Goal: Transaction & Acquisition: Purchase product/service

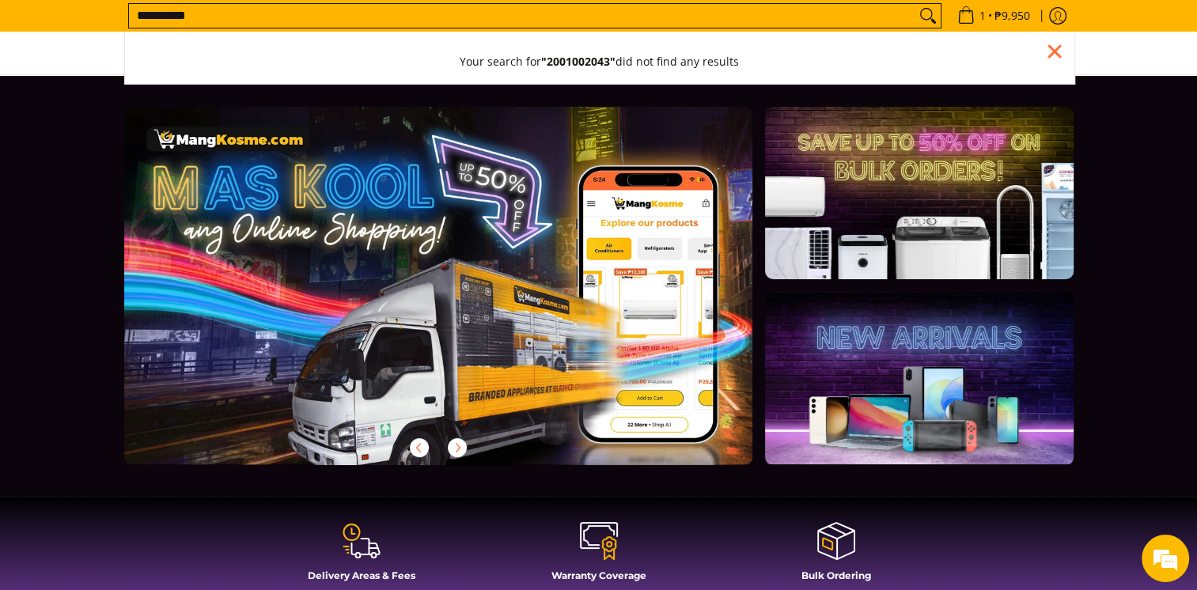
click at [339, 18] on input "**********" at bounding box center [522, 16] width 787 height 24
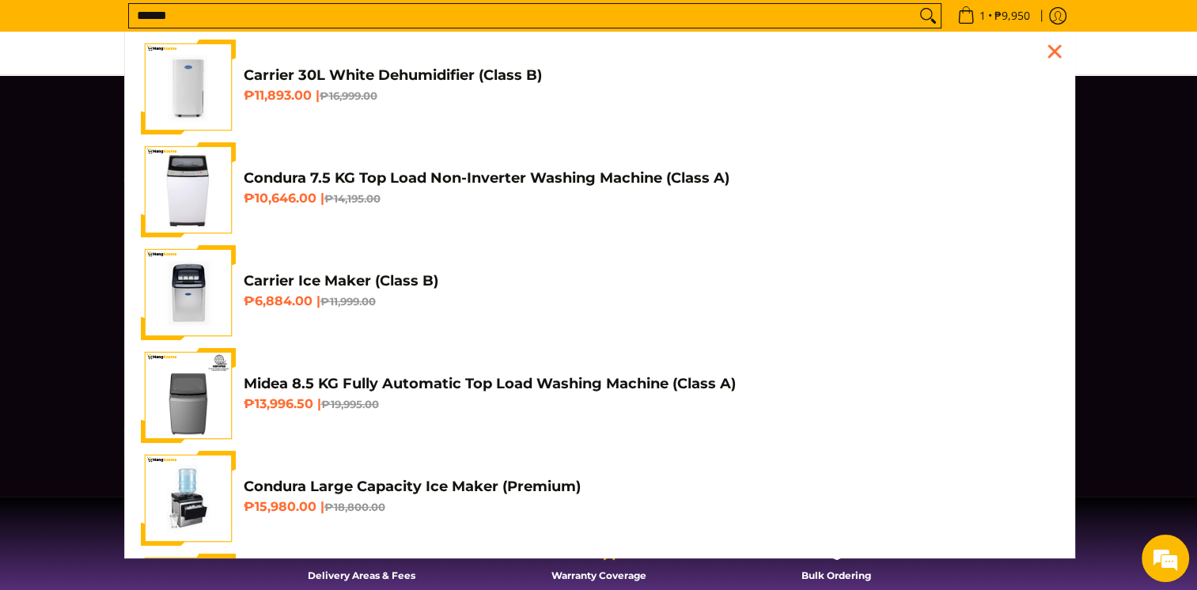
scroll to position [0, 629]
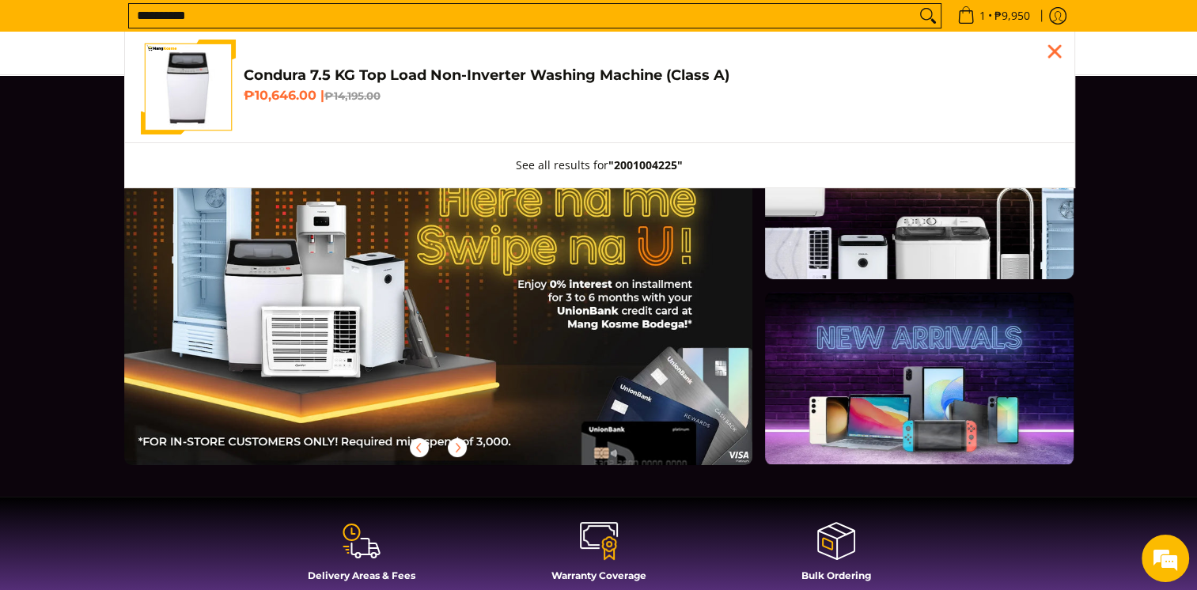
type input "**********"
click at [433, 74] on h4 "Condura 7.5 KG Top Load Non-Inverter Washing Machine (Class A)" at bounding box center [651, 75] width 815 height 18
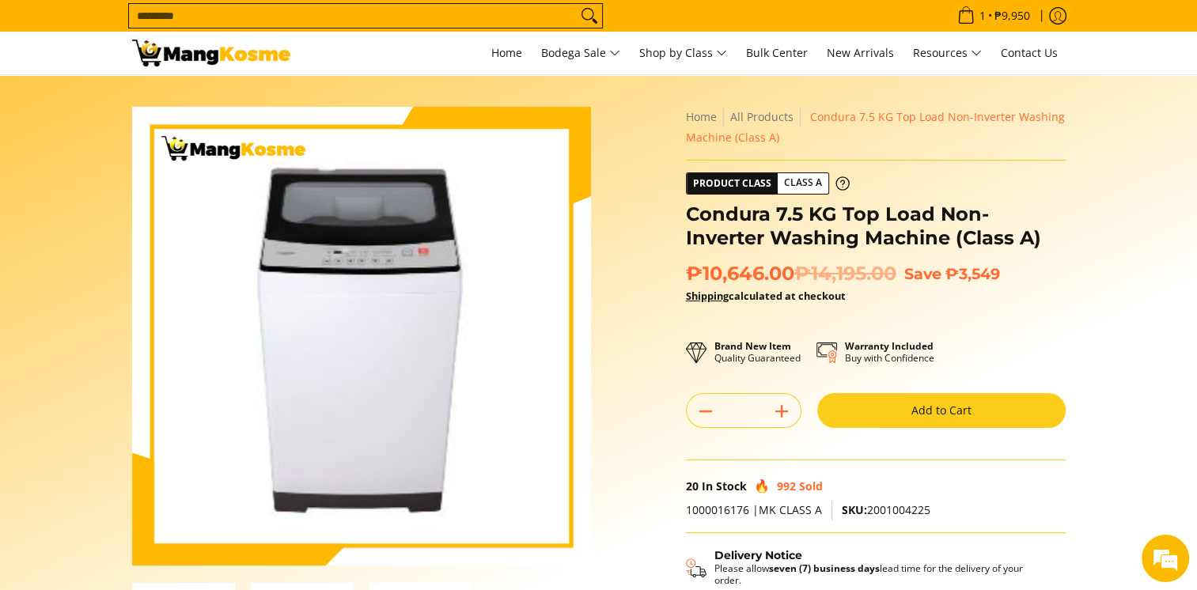
click at [942, 419] on button "Add to Cart" at bounding box center [941, 410] width 248 height 35
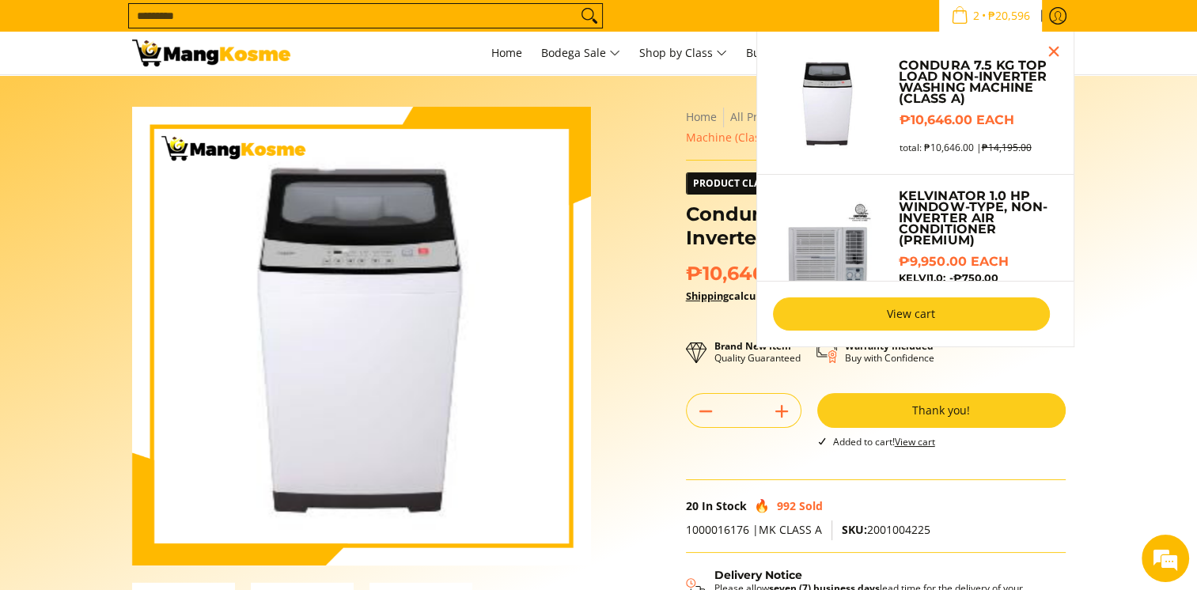
click at [921, 312] on link "View cart" at bounding box center [911, 314] width 277 height 33
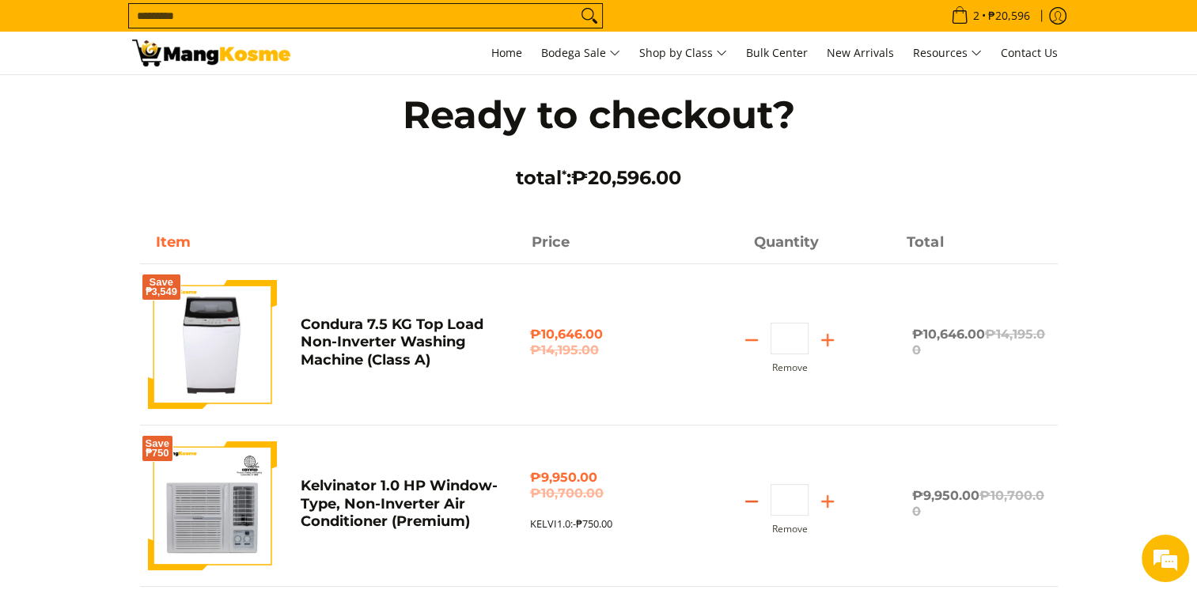
click at [748, 500] on icon "Subtract" at bounding box center [752, 502] width 22 height 22
type input "*"
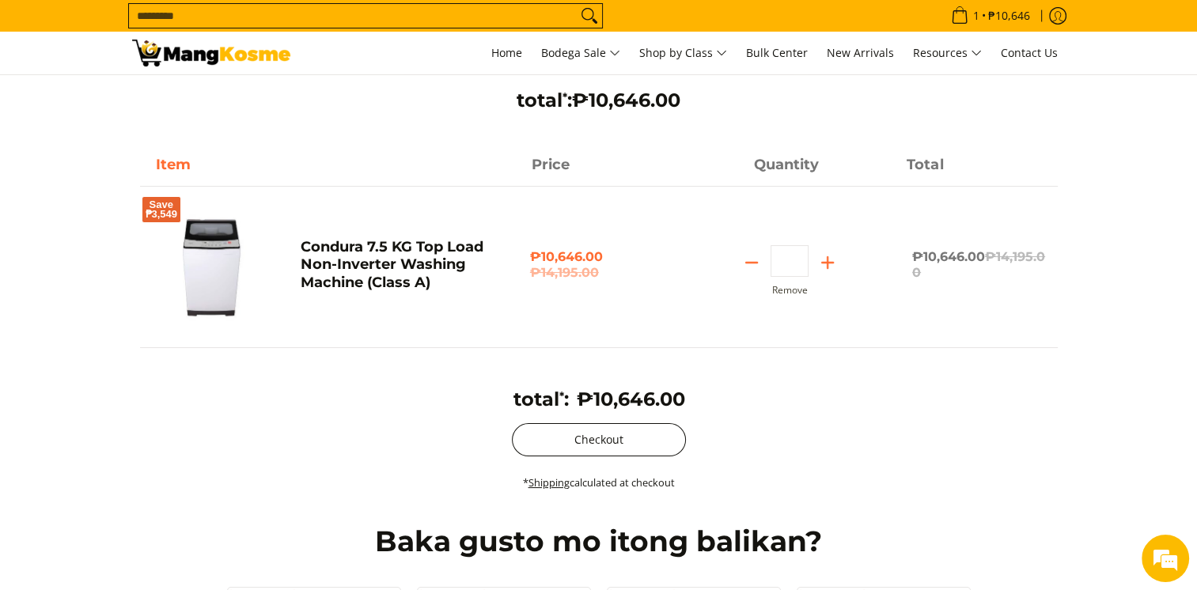
scroll to position [158, 0]
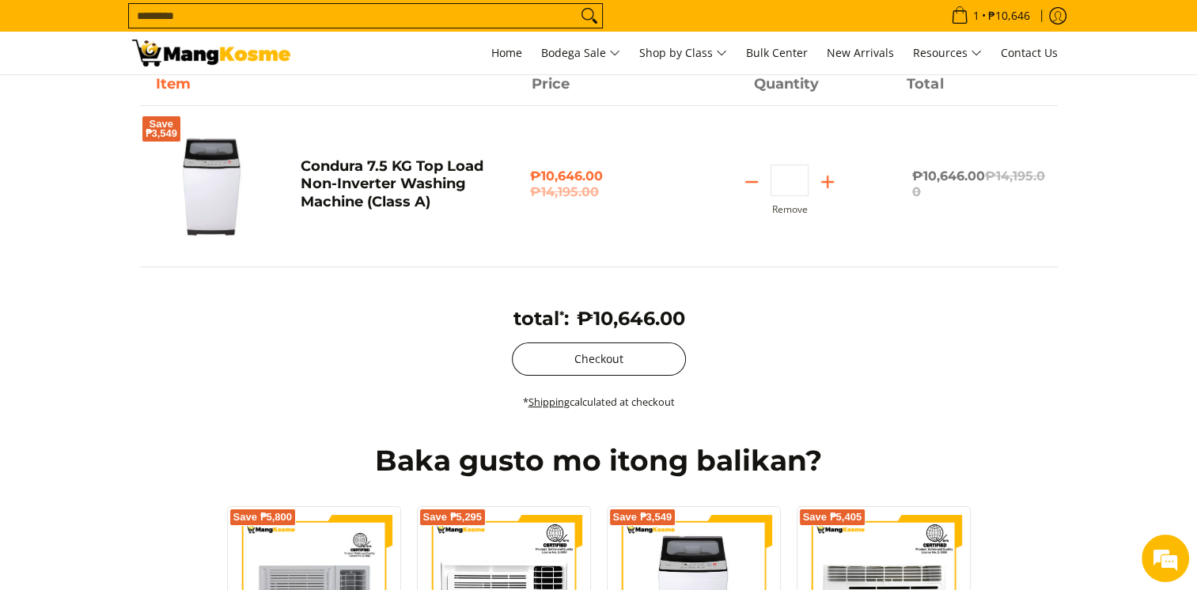
click at [640, 355] on button "Checkout" at bounding box center [599, 359] width 174 height 33
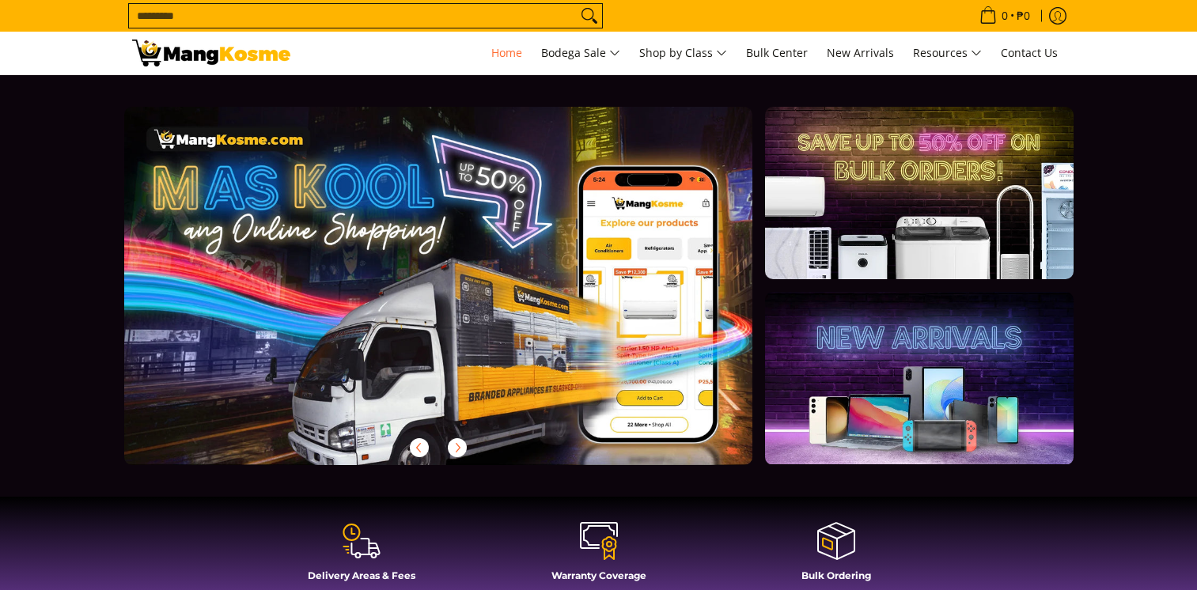
click at [465, 13] on input "Search..." at bounding box center [353, 16] width 448 height 24
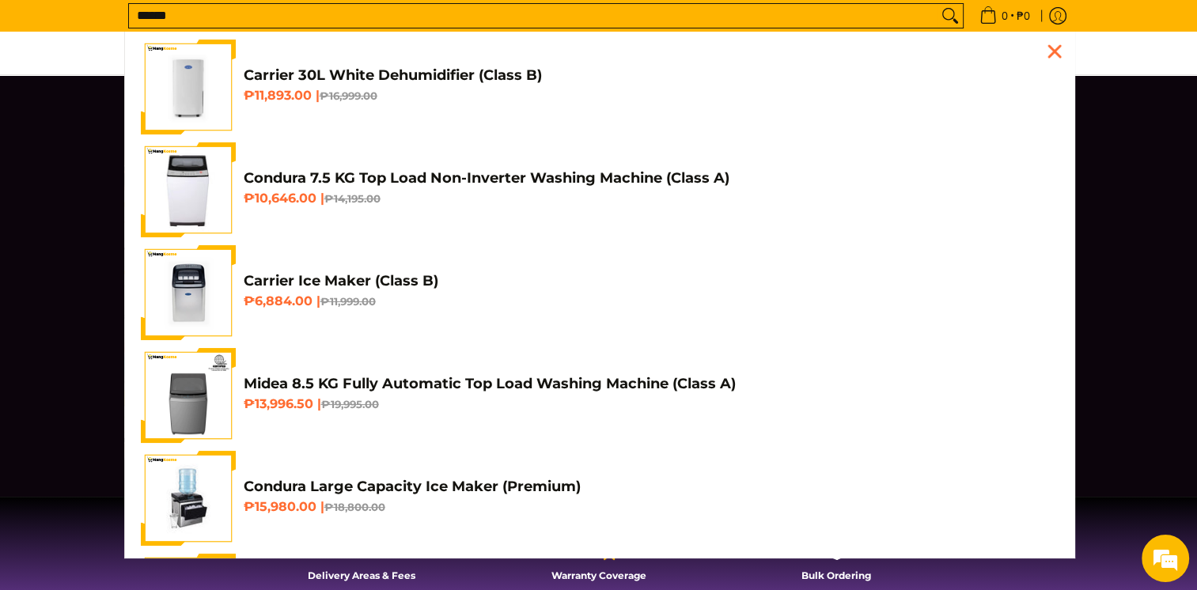
scroll to position [0, 629]
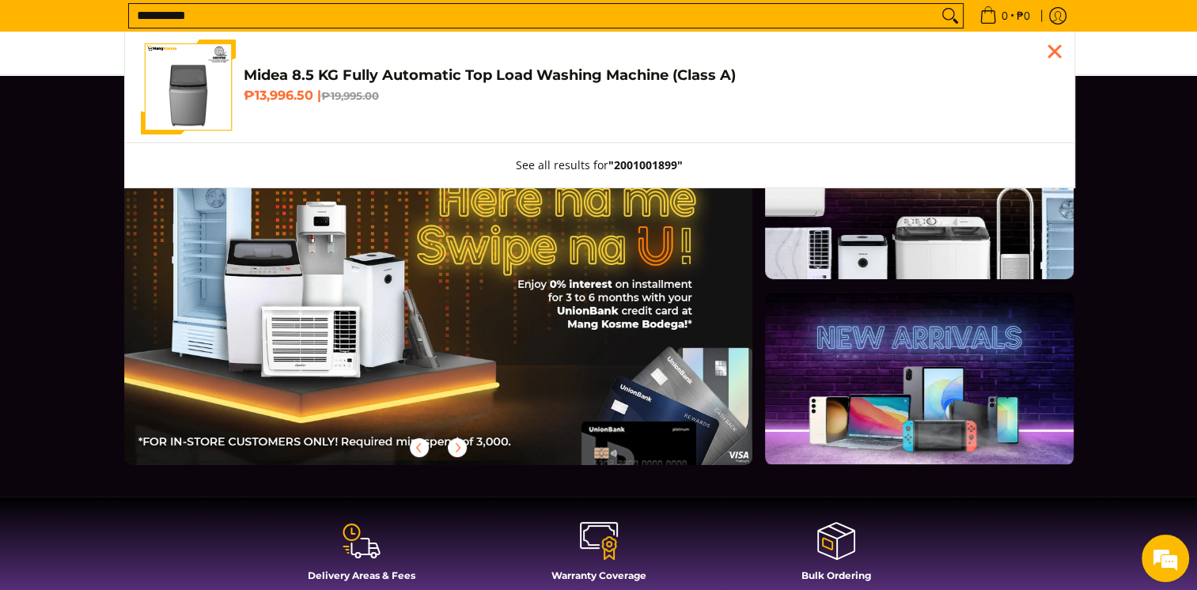
type input "**********"
click at [378, 75] on h4 "Midea 8.5 KG Fully Automatic Top Load Washing Machine (Class A)" at bounding box center [651, 75] width 815 height 18
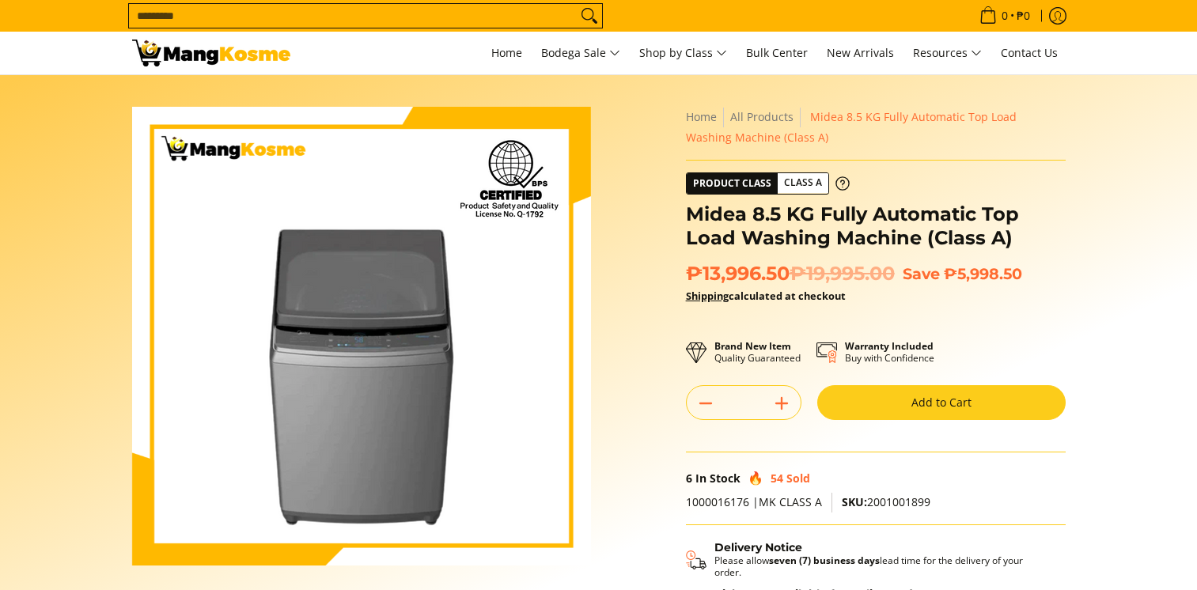
scroll to position [230, 0]
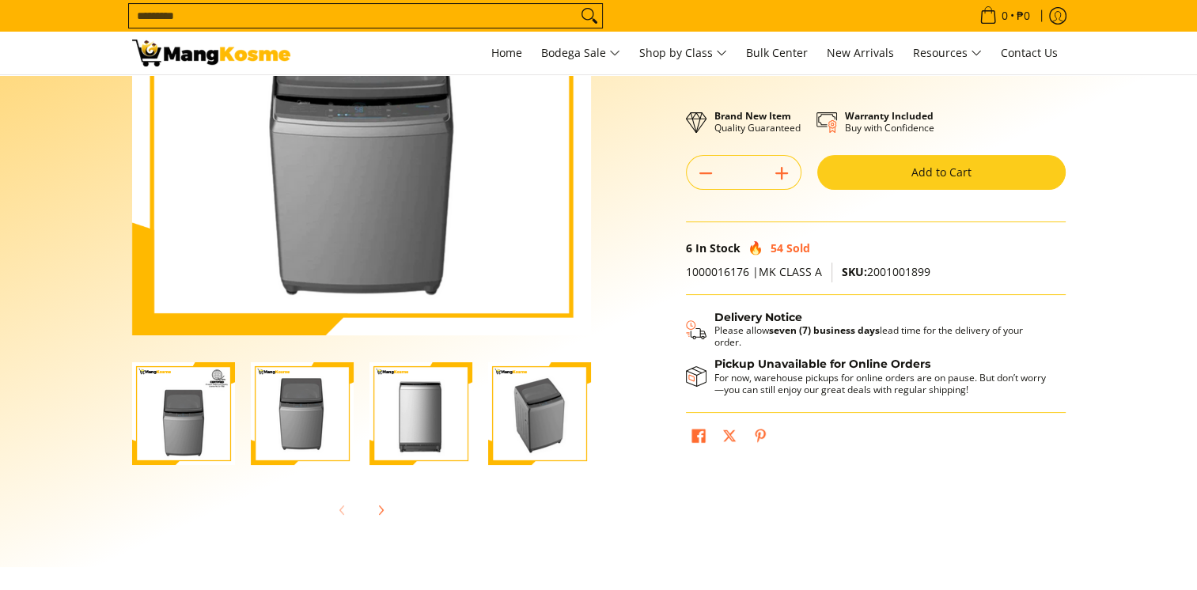
click at [883, 184] on button "Add to Cart" at bounding box center [941, 172] width 248 height 35
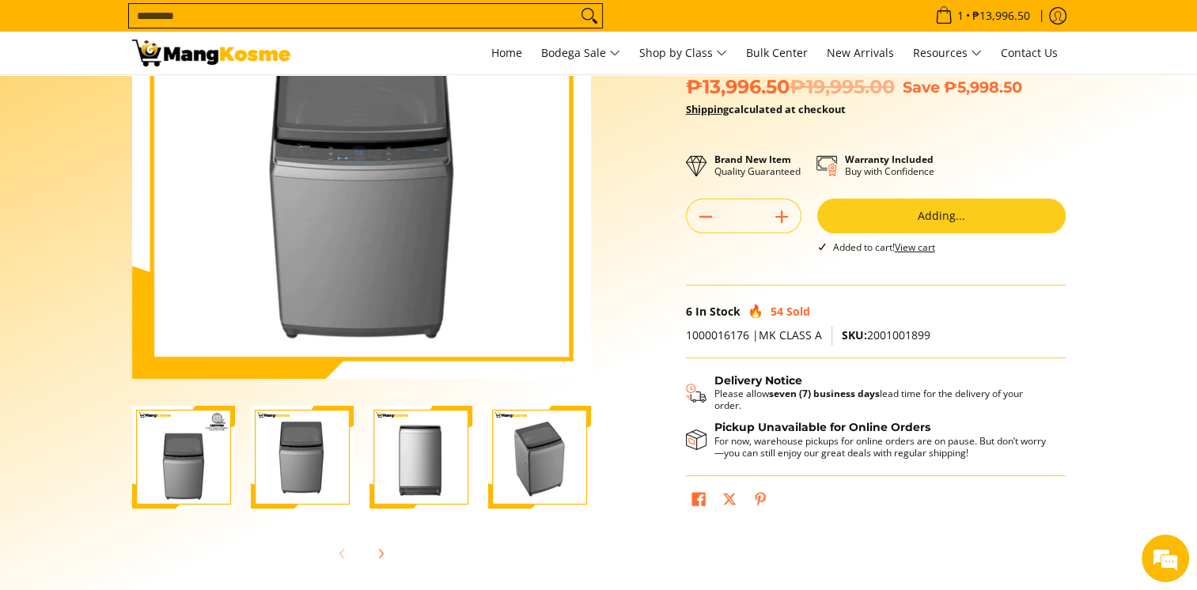
scroll to position [0, 0]
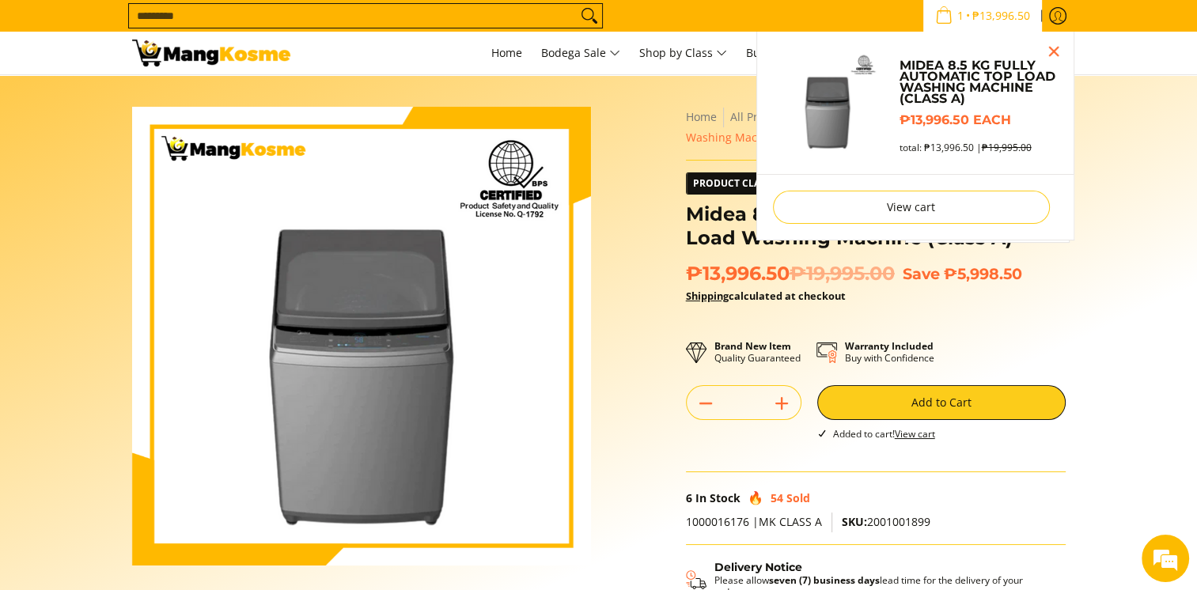
click at [975, 18] on span "₱13,996.50" at bounding box center [1001, 15] width 63 height 11
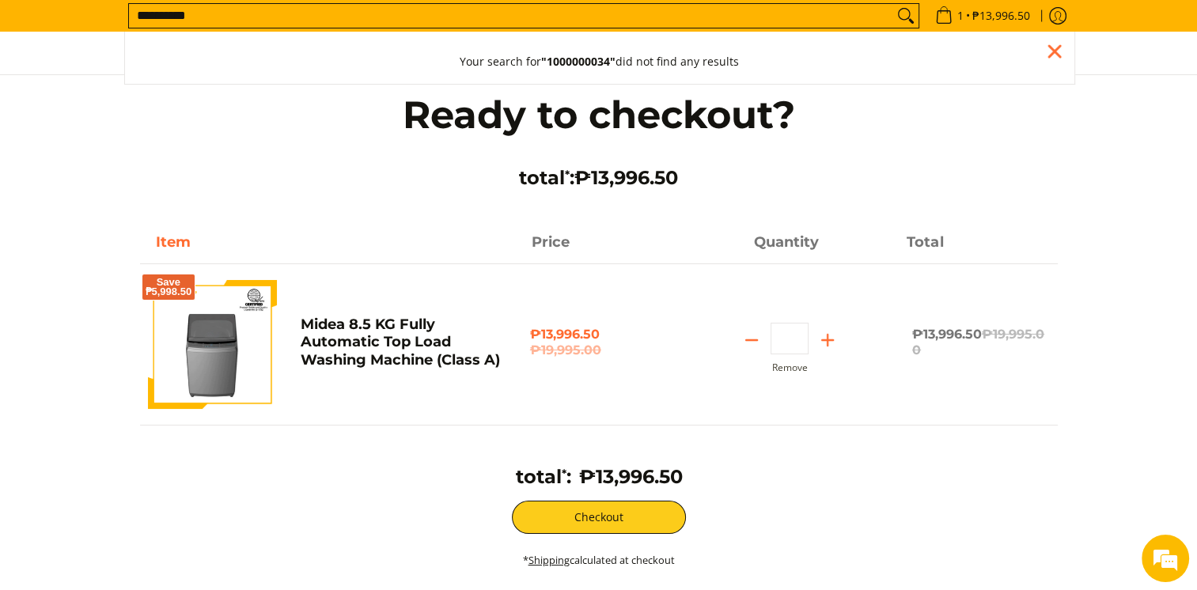
type input "**********"
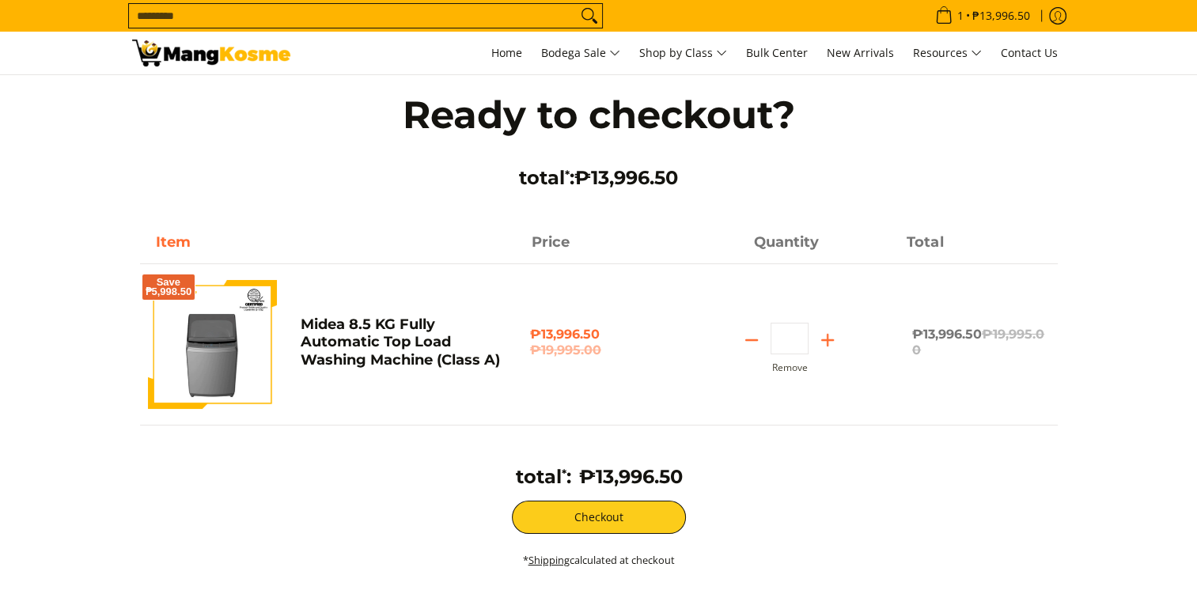
click at [288, 21] on input "Search..." at bounding box center [353, 16] width 448 height 24
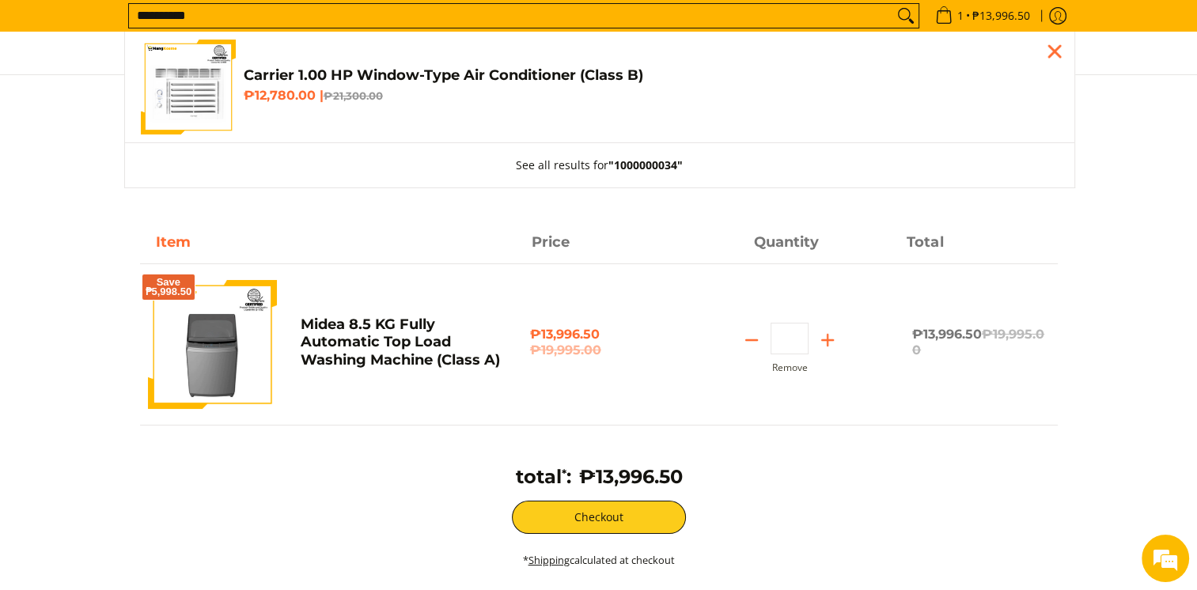
type input "**********"
click at [297, 75] on h4 "Carrier 1.00 HP Window-Type Air Conditioner (Class B)" at bounding box center [651, 75] width 815 height 18
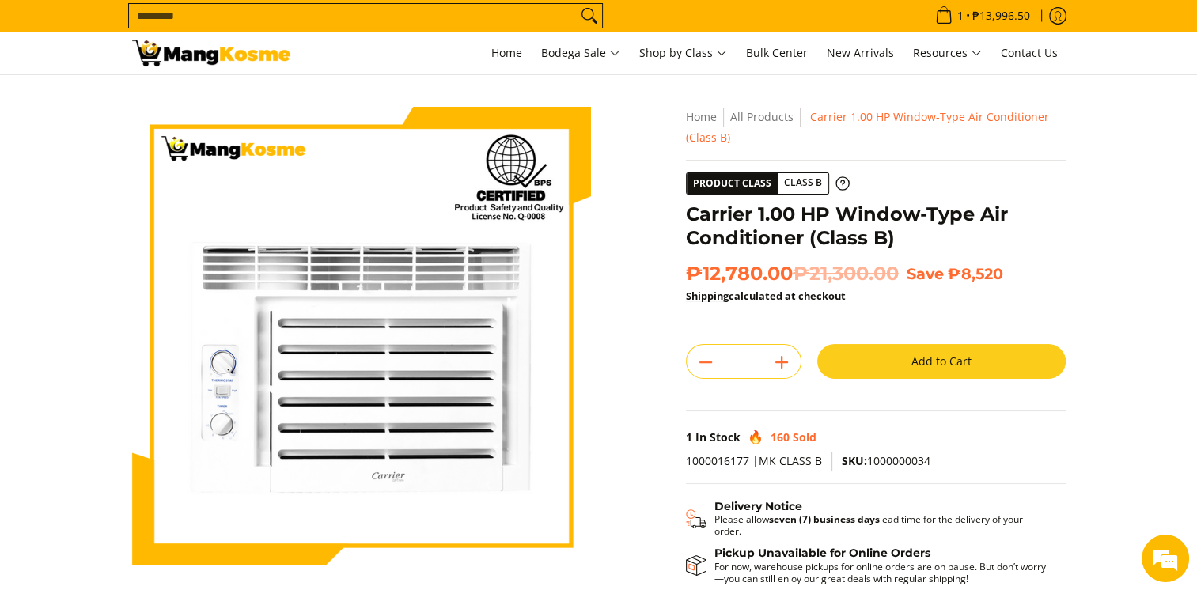
click at [880, 360] on button "Add to Cart" at bounding box center [941, 361] width 248 height 35
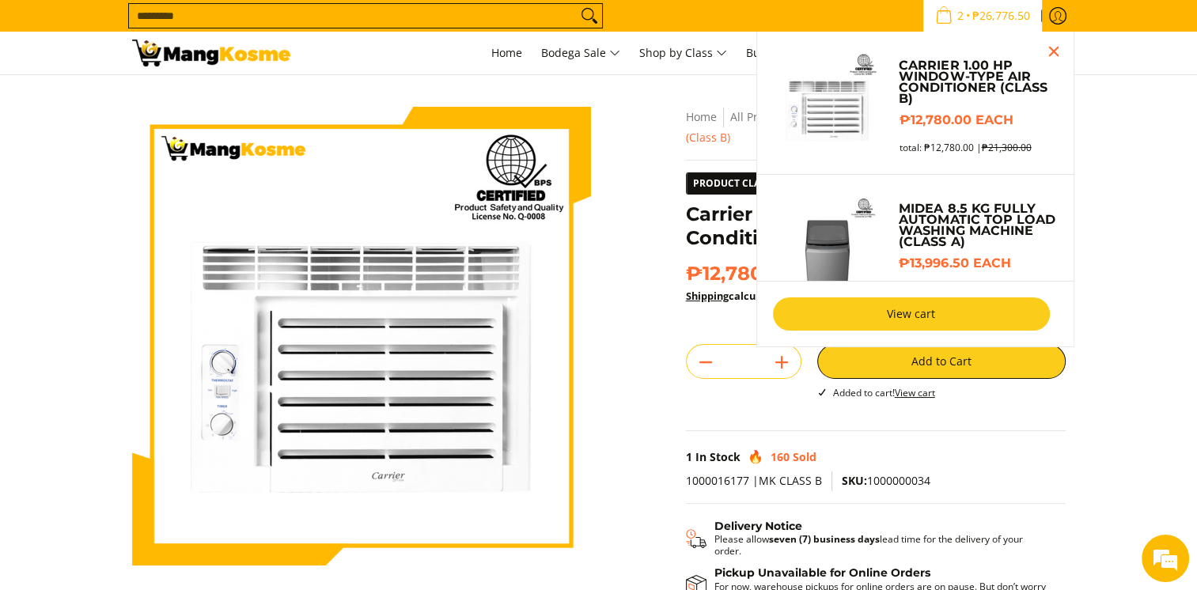
click at [911, 311] on link "View cart" at bounding box center [911, 314] width 277 height 33
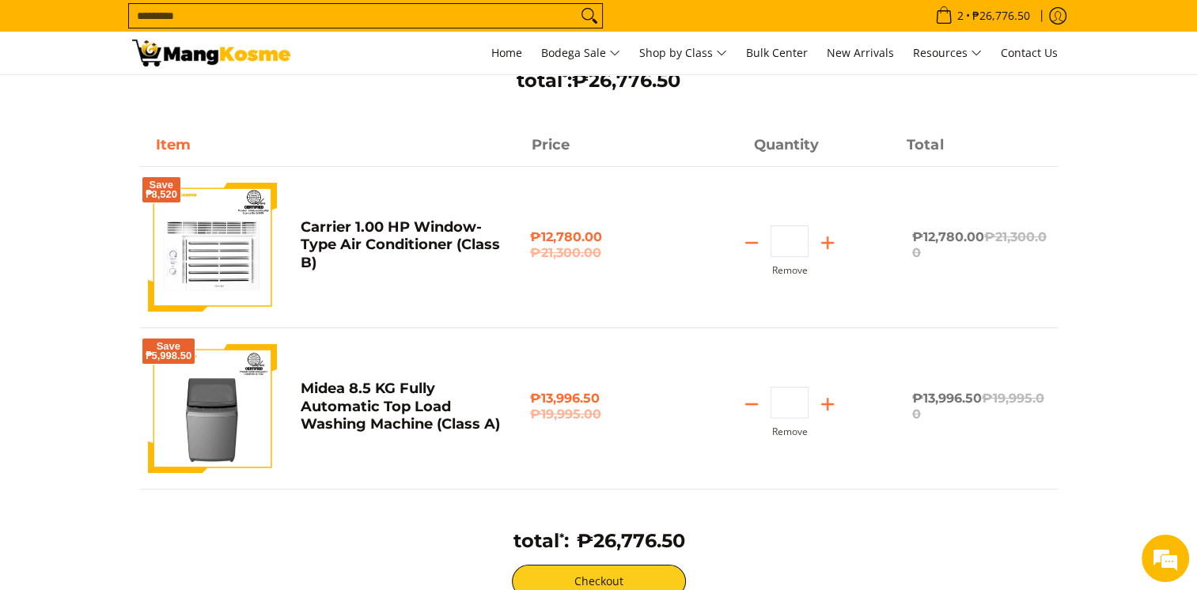
scroll to position [158, 0]
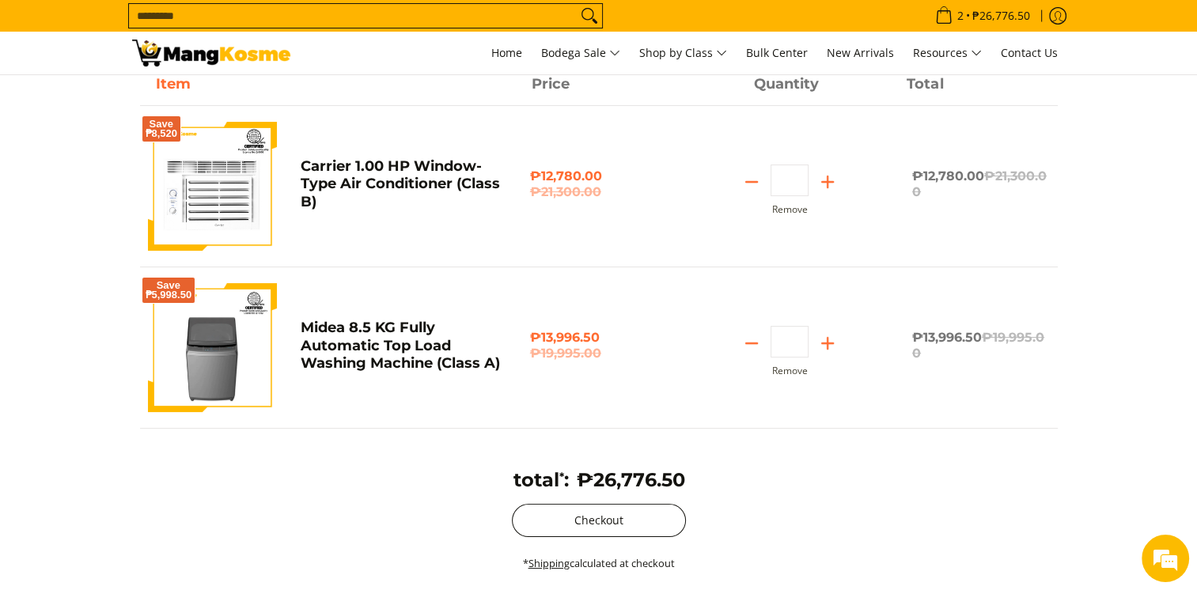
click at [634, 515] on button "Checkout" at bounding box center [599, 520] width 174 height 33
